Goal: Manage account settings

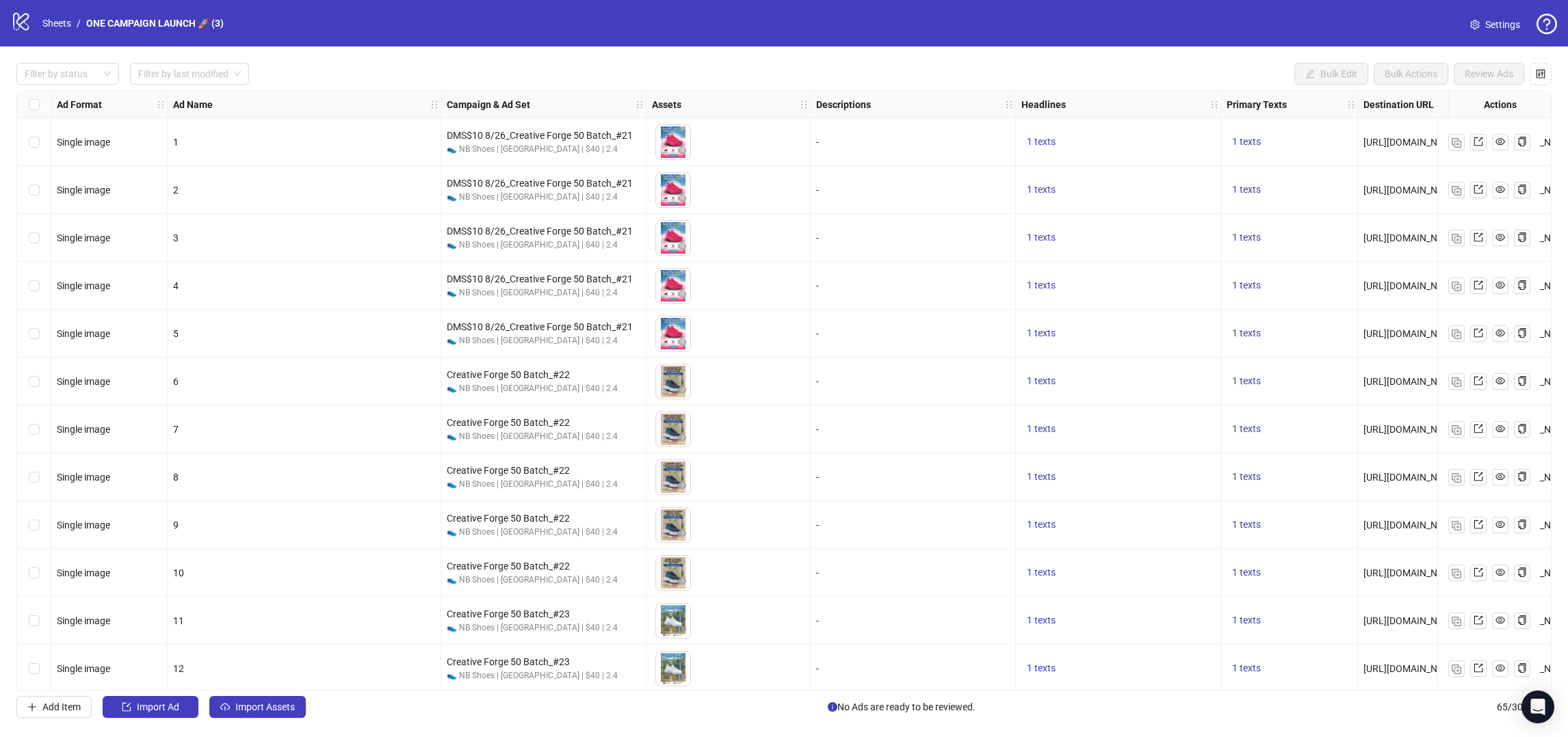
click at [1503, 27] on span "Settings" at bounding box center [1502, 24] width 35 height 15
click at [1503, 25] on span "Settings" at bounding box center [1502, 24] width 35 height 15
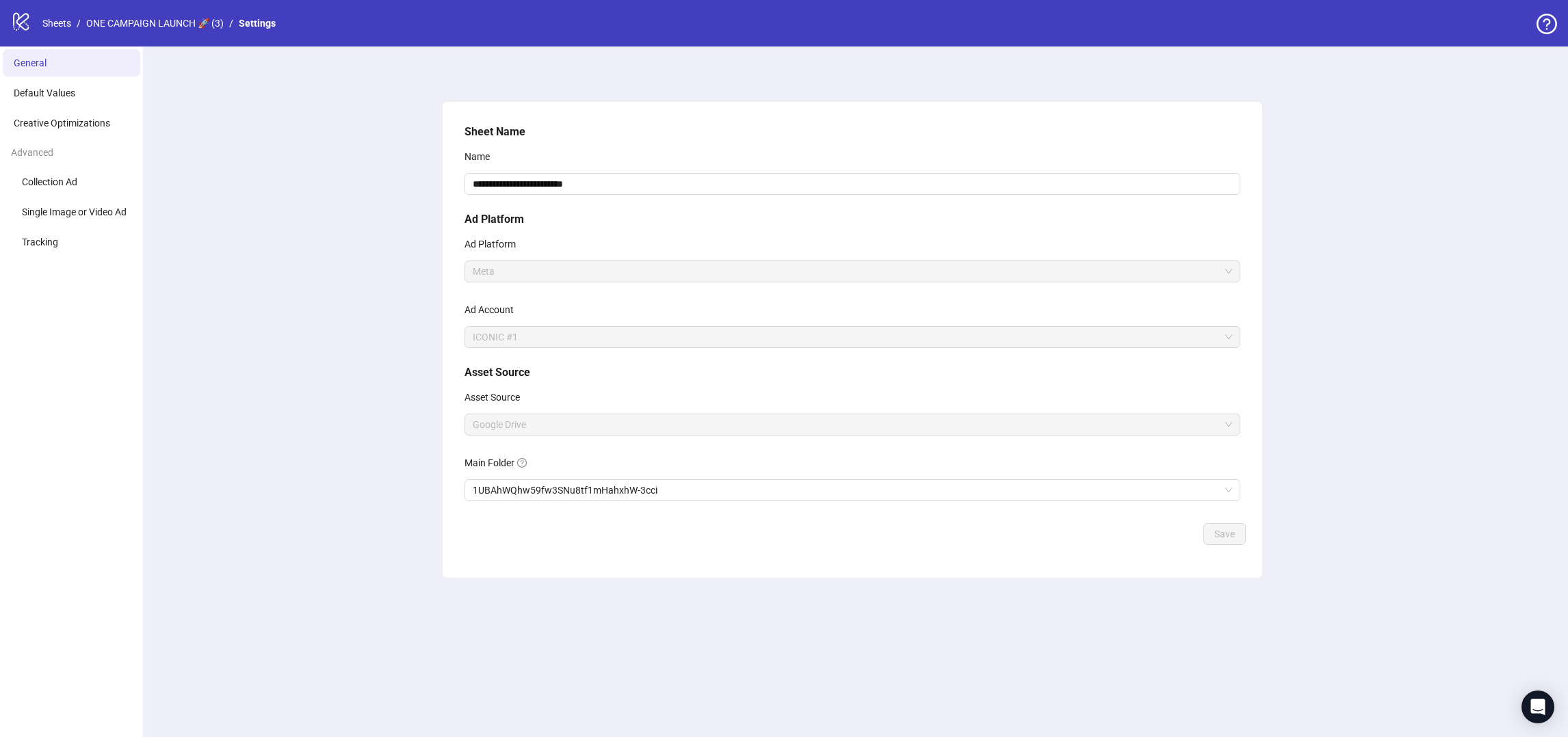
click at [25, 23] on icon "logo/logo-mobile" at bounding box center [21, 21] width 20 height 20
click at [141, 22] on link "ONE CAMPAIGN LAUNCH 🚀 (3)" at bounding box center [155, 24] width 143 height 15
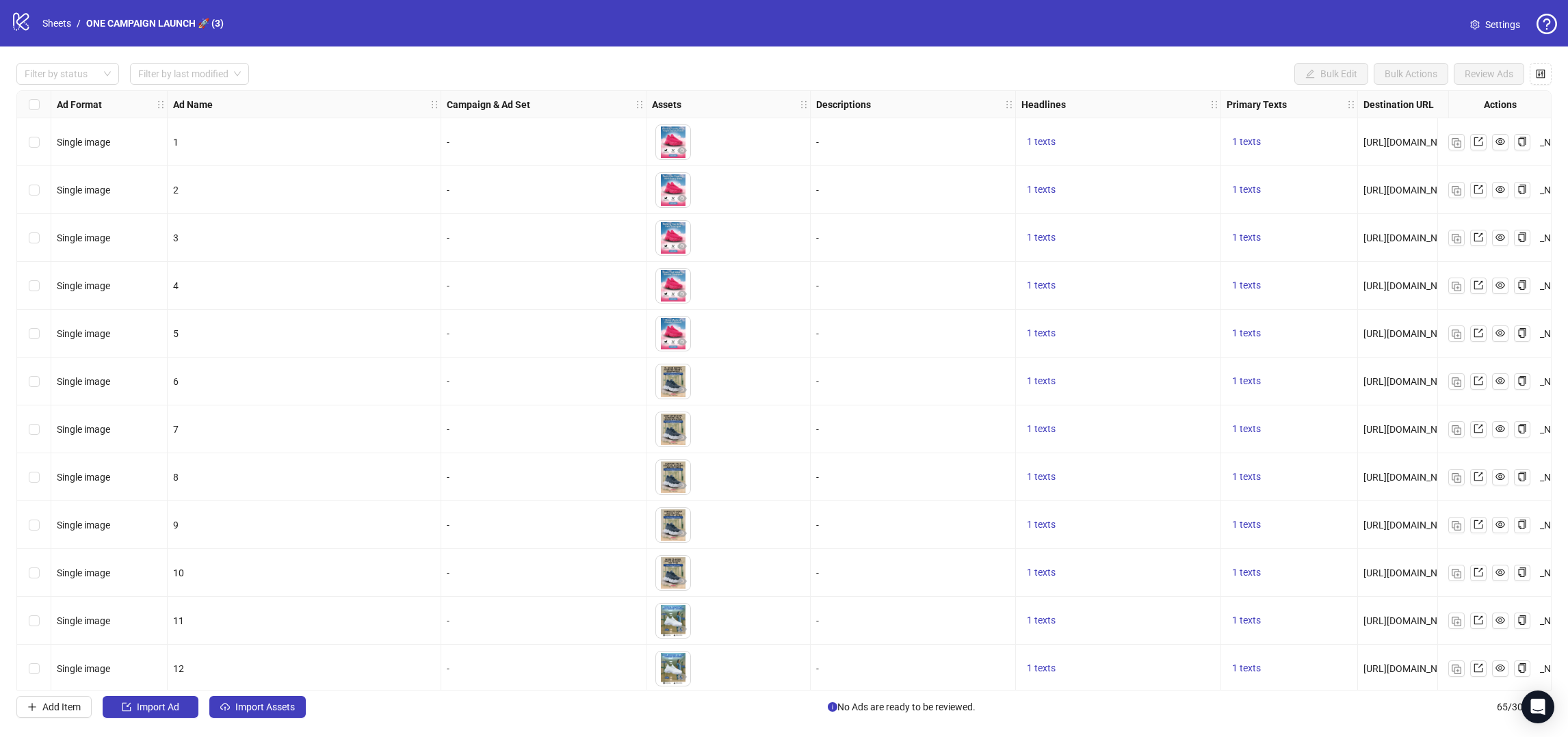
click at [1506, 25] on span "Settings" at bounding box center [1502, 24] width 35 height 15
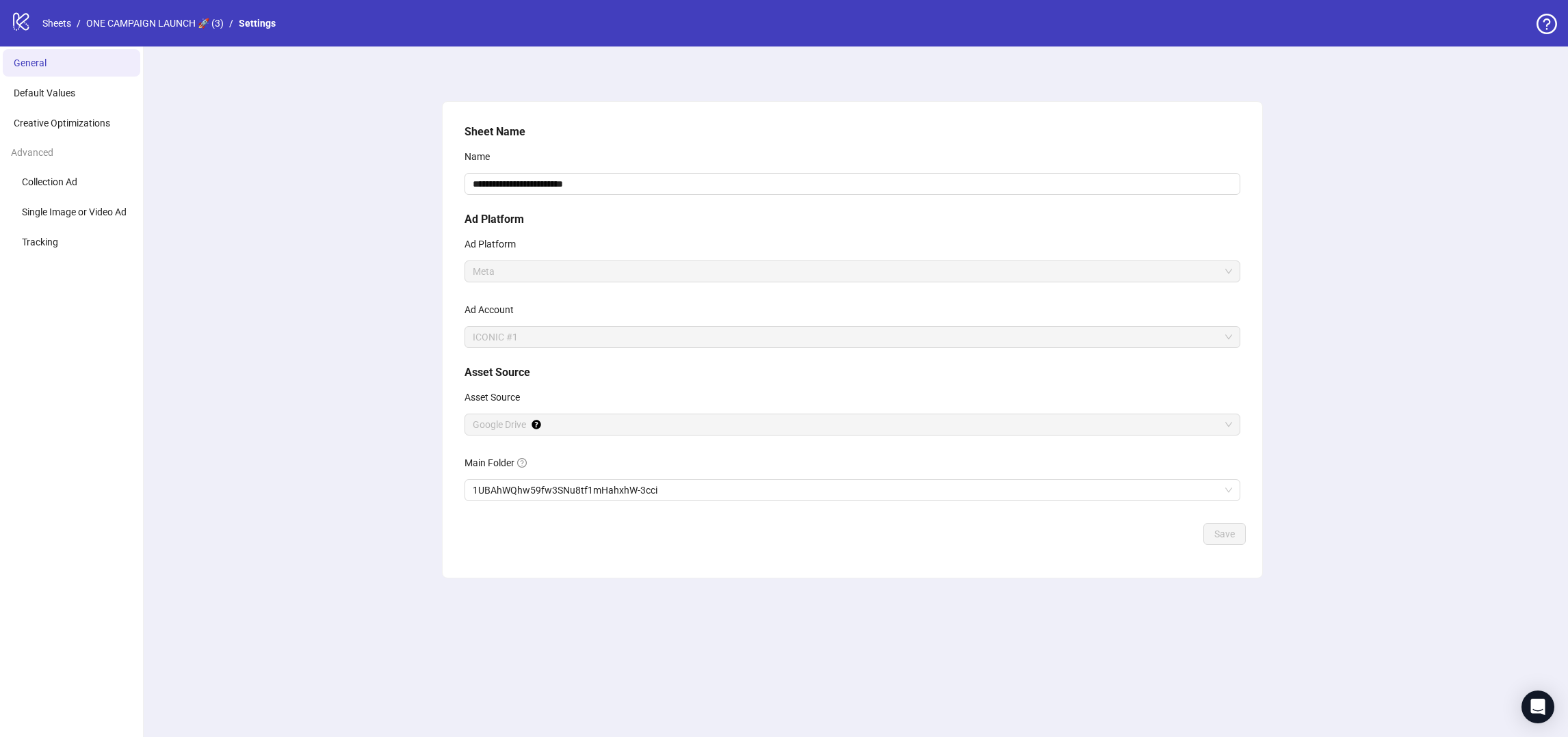
click at [17, 20] on icon at bounding box center [20, 21] width 16 height 18
click at [22, 20] on icon "logo/logo-mobile" at bounding box center [21, 21] width 20 height 20
click at [28, 22] on icon "logo/logo-mobile" at bounding box center [21, 21] width 20 height 20
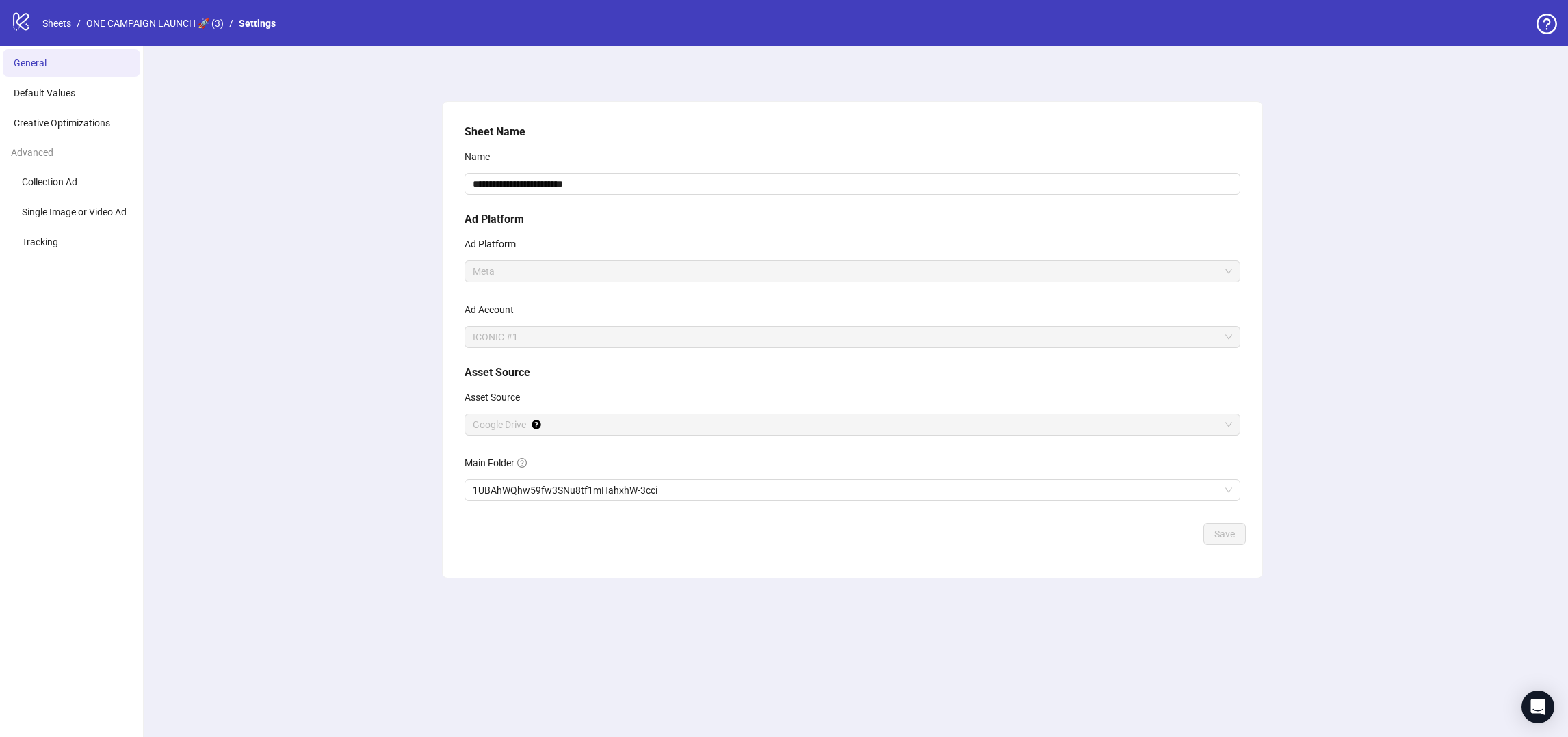
click at [26, 25] on icon "logo/logo-mobile" at bounding box center [21, 21] width 20 height 20
click at [1553, 27] on icon "question-circle" at bounding box center [1546, 24] width 20 height 20
click at [1552, 27] on icon "question-circle" at bounding box center [1546, 24] width 20 height 20
click at [311, 217] on div "**********" at bounding box center [852, 391] width 1431 height 691
click at [13, 20] on icon "logo/logo-mobile" at bounding box center [21, 21] width 20 height 20
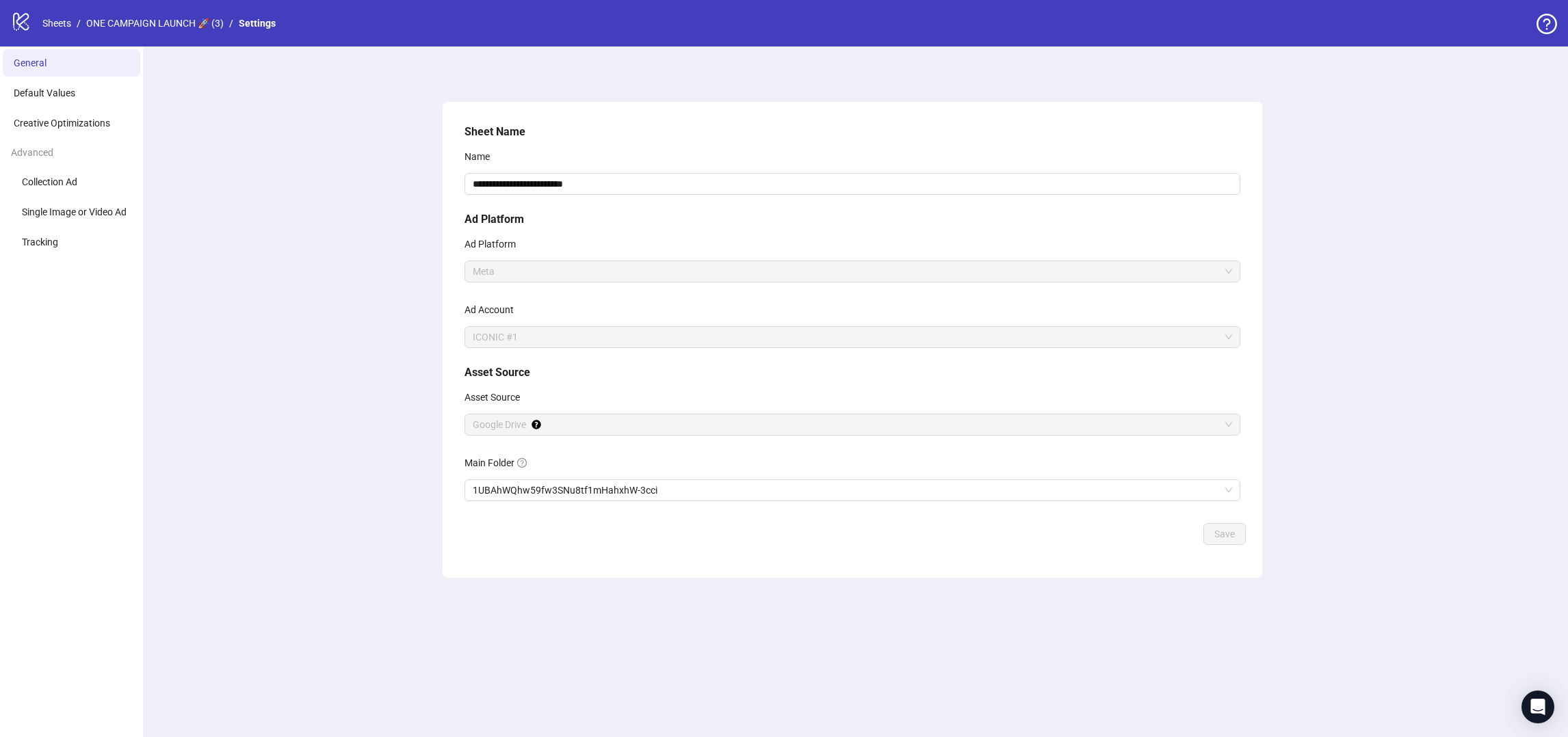
click at [27, 22] on icon "logo/logo-mobile" at bounding box center [21, 21] width 20 height 20
click at [66, 26] on link "Sheets" at bounding box center [56, 24] width 34 height 15
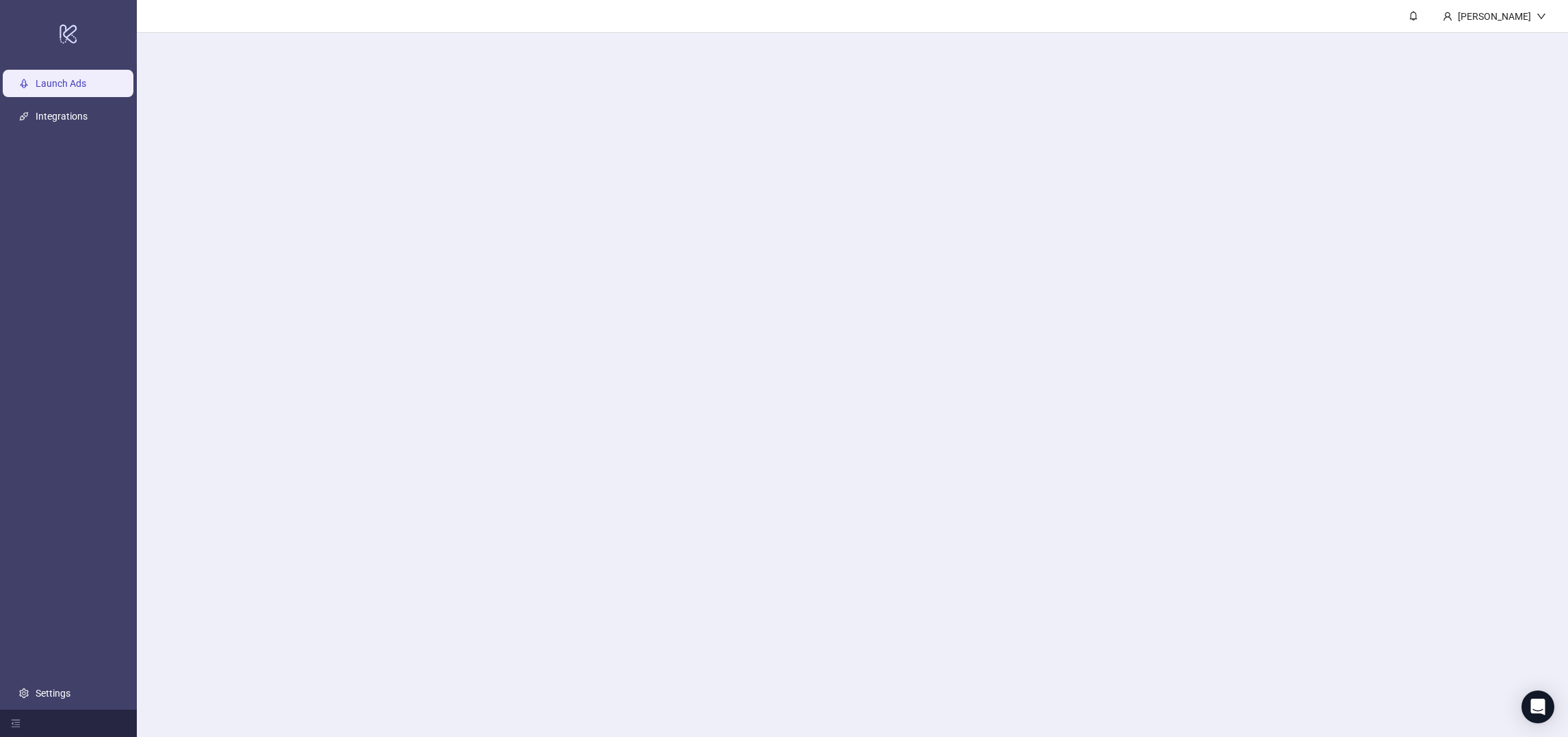
click at [66, 26] on icon "logo/logo-mobile" at bounding box center [68, 33] width 19 height 33
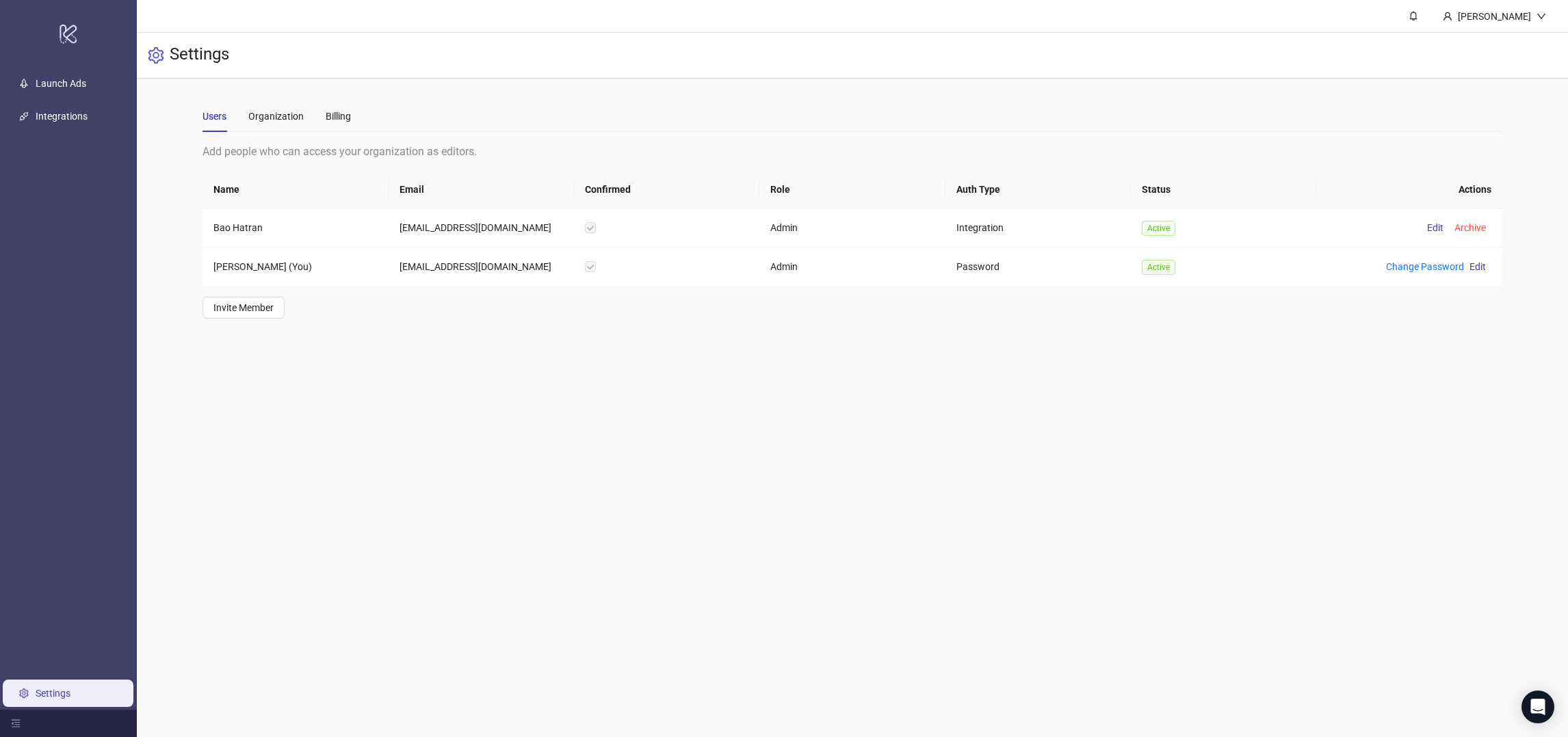
click at [355, 123] on div "Users Organization Billing" at bounding box center [852, 116] width 1299 height 31
click at [343, 120] on div "Billing" at bounding box center [338, 116] width 25 height 15
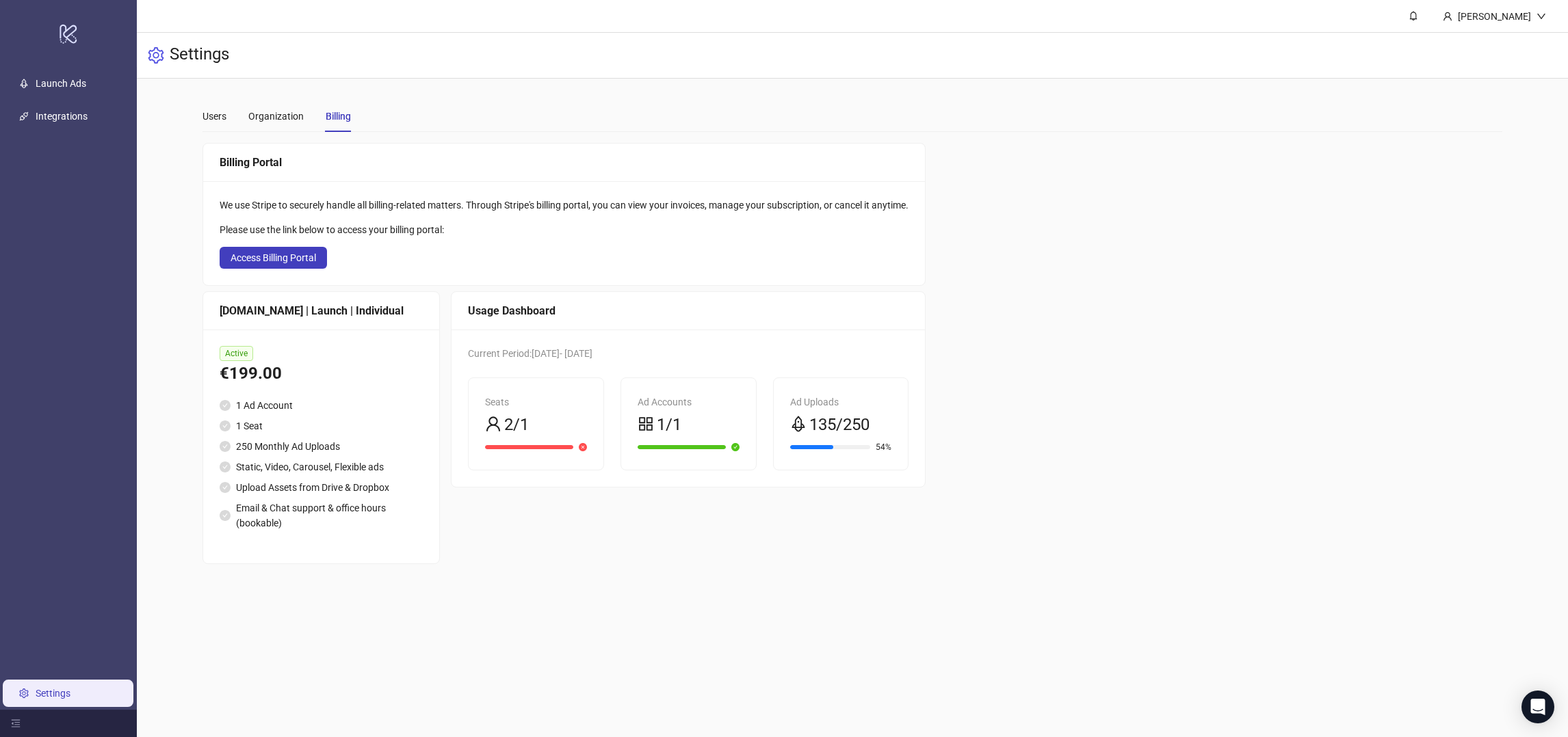
click at [283, 270] on div "We use Stripe to securely handle all billing-related matters. Through Stripe's …" at bounding box center [564, 233] width 721 height 104
click at [288, 264] on button "Access Billing Portal" at bounding box center [273, 258] width 108 height 22
